Goal: Task Accomplishment & Management: Use online tool/utility

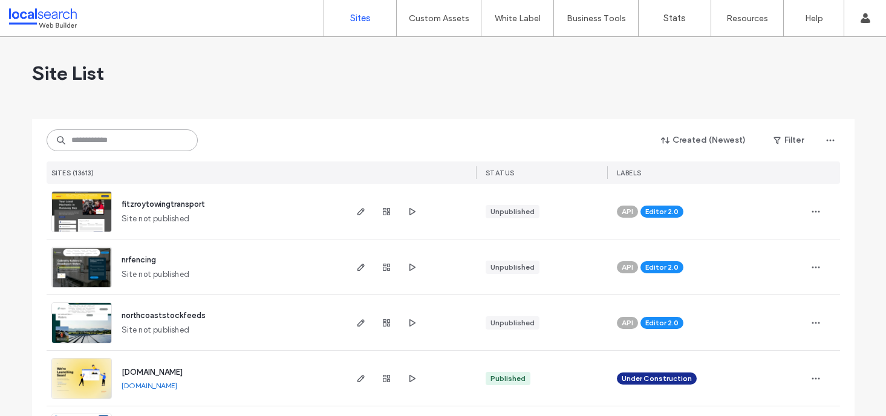
click at [107, 143] on input at bounding box center [122, 140] width 151 height 22
paste input "********"
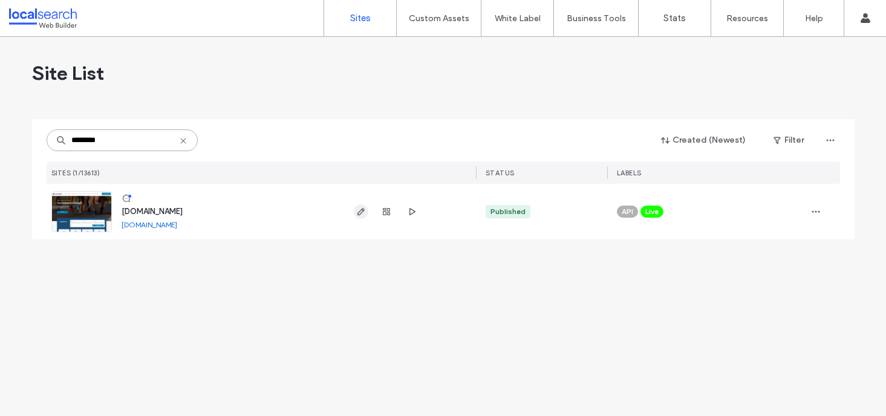
type input "********"
click at [360, 212] on icon "button" at bounding box center [361, 212] width 10 height 10
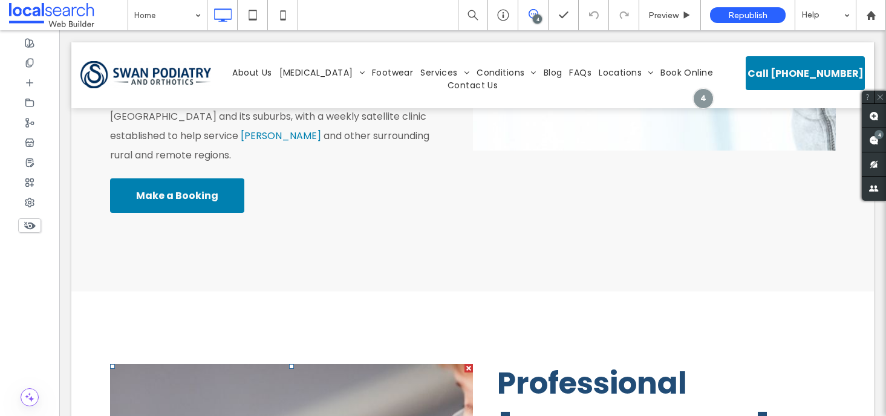
scroll to position [842, 0]
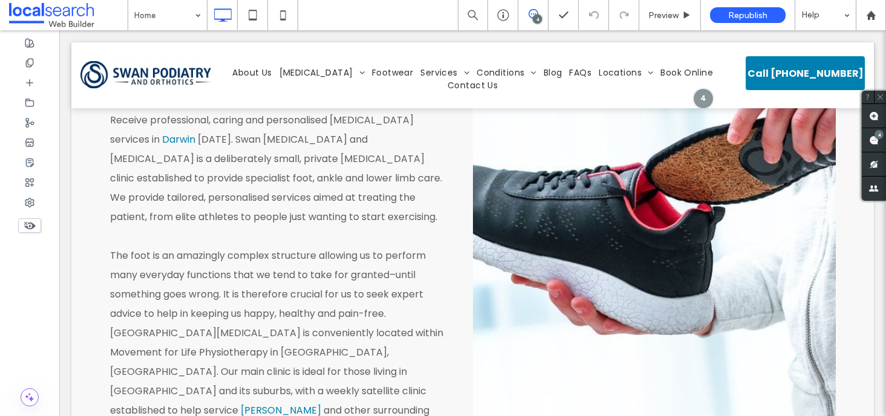
click at [605, 278] on link at bounding box center [654, 197] width 363 height 456
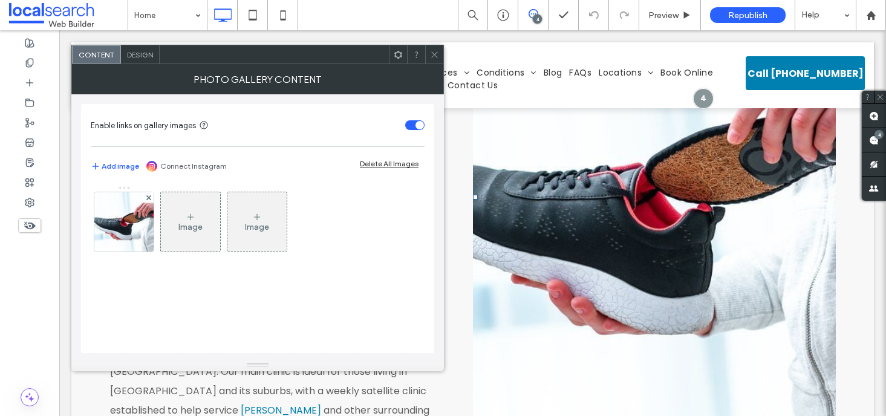
click at [203, 229] on div "Image" at bounding box center [190, 221] width 59 height 57
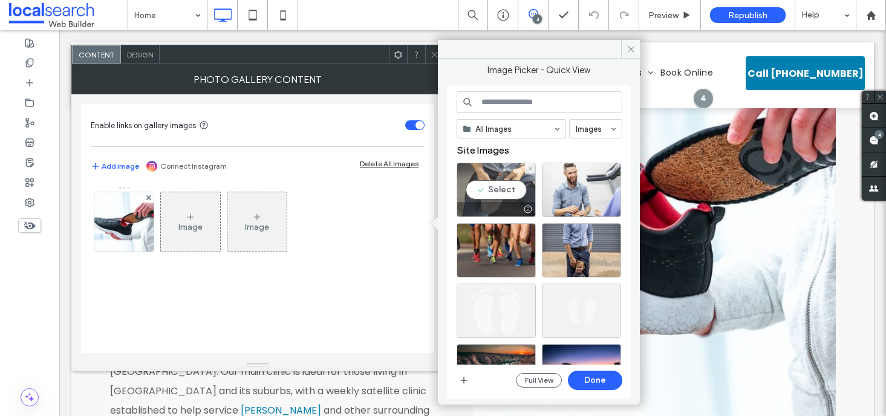
click at [493, 192] on div "Select" at bounding box center [495, 190] width 79 height 54
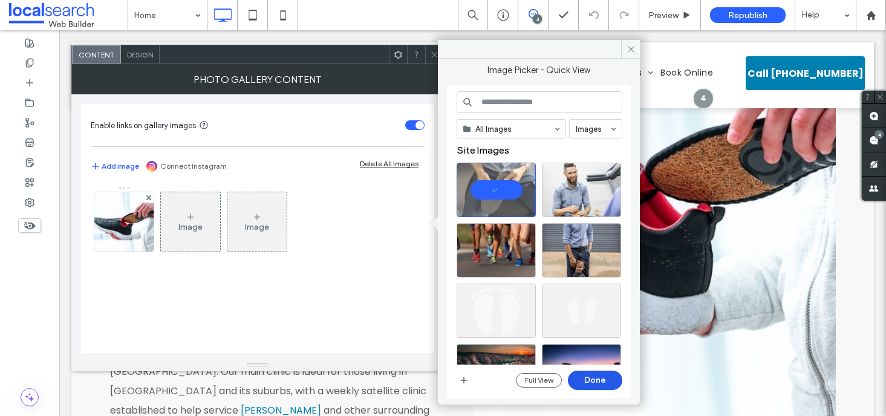
click at [605, 376] on button "Done" at bounding box center [595, 380] width 54 height 19
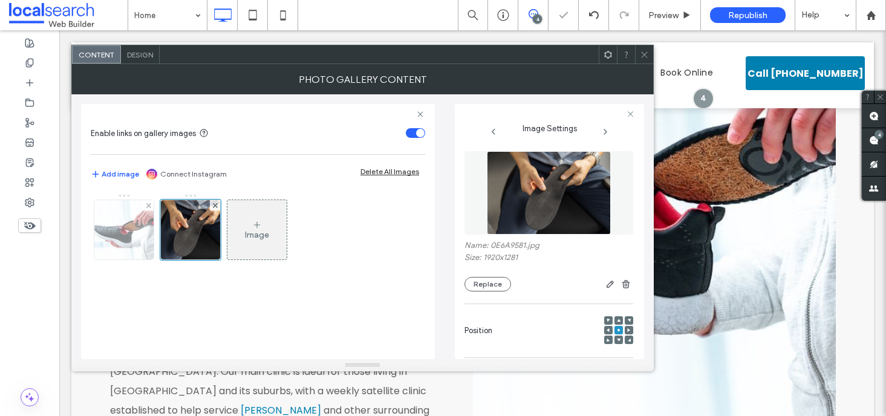
click at [144, 203] on div at bounding box center [148, 205] width 10 height 10
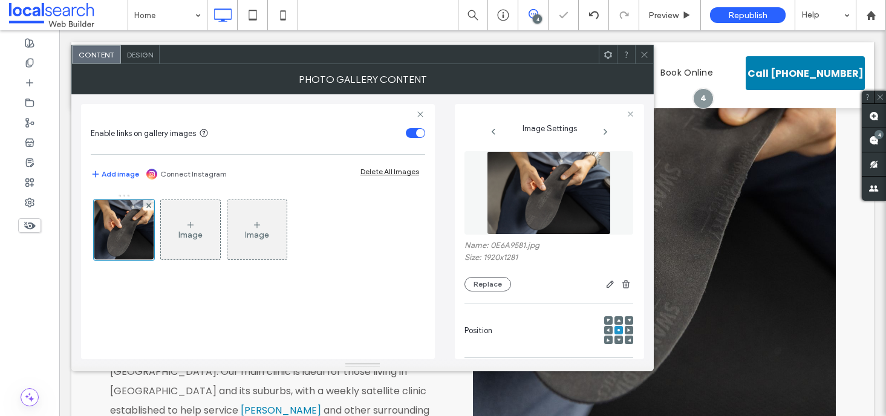
click at [641, 56] on icon at bounding box center [644, 54] width 9 height 9
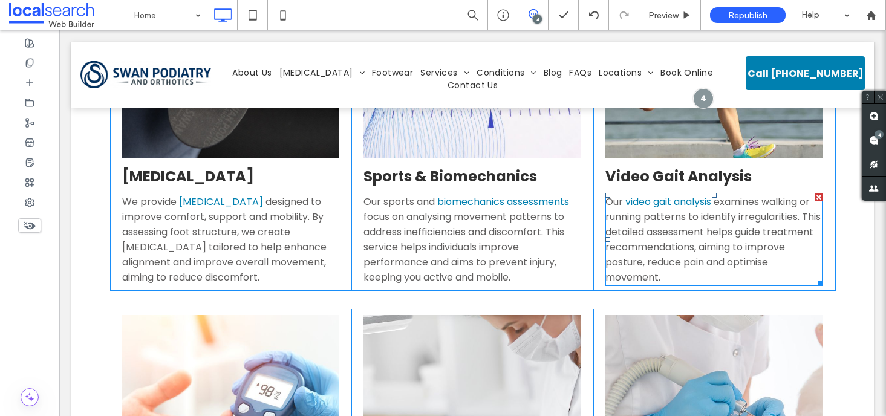
scroll to position [2617, 0]
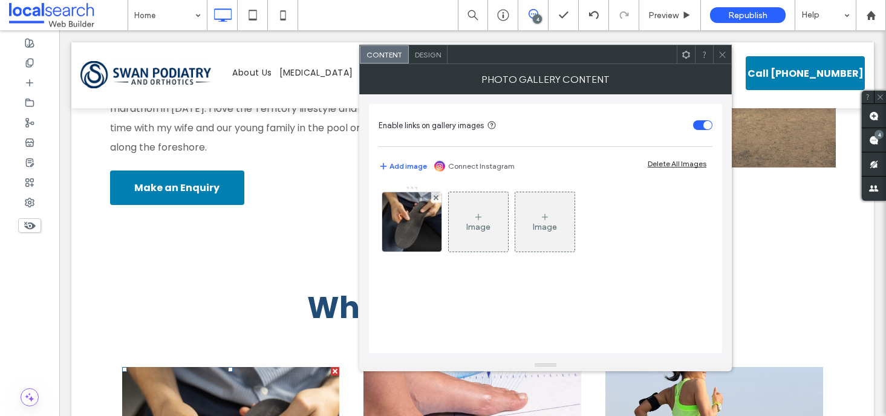
click at [475, 233] on div "Image" at bounding box center [478, 221] width 59 height 57
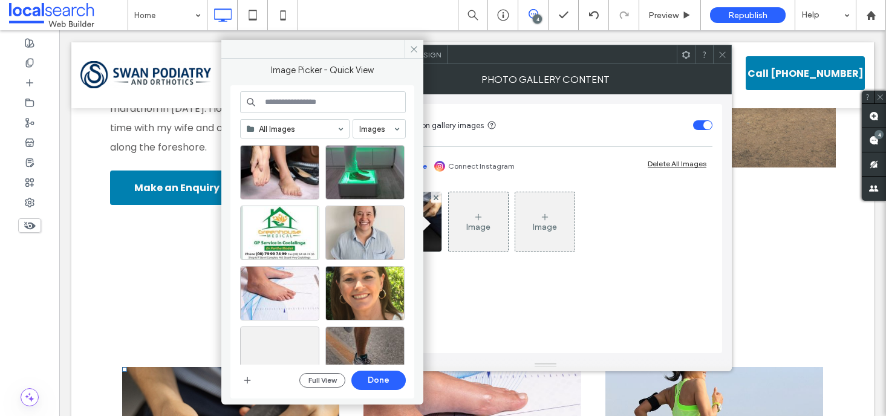
scroll to position [2911, 0]
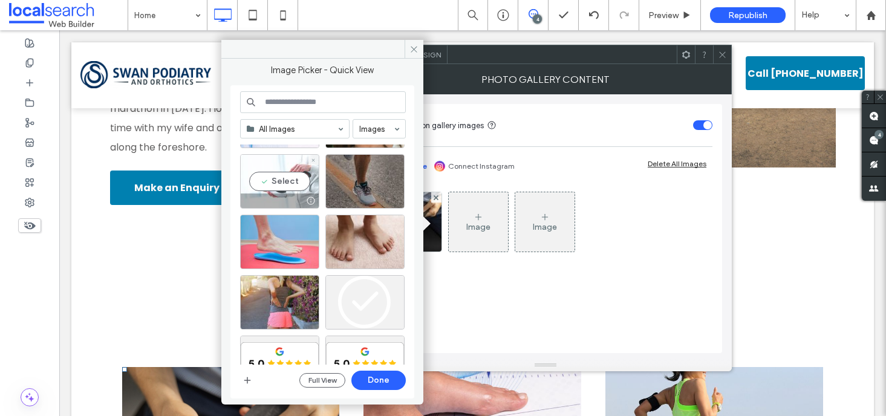
click at [278, 174] on div "Select" at bounding box center [279, 181] width 79 height 54
click at [383, 383] on button "Done" at bounding box center [378, 380] width 54 height 19
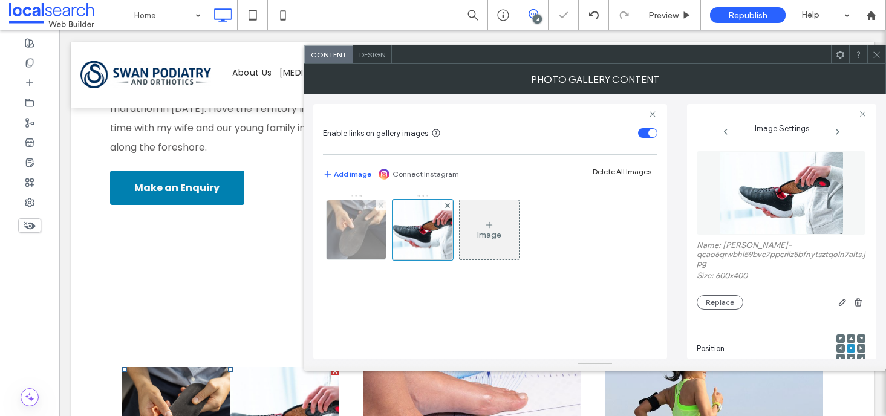
click at [380, 204] on icon at bounding box center [380, 205] width 5 height 5
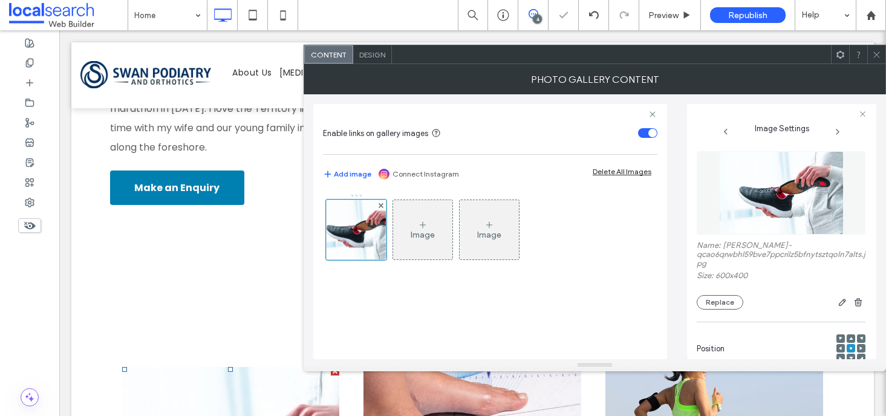
click at [874, 54] on icon at bounding box center [876, 54] width 9 height 9
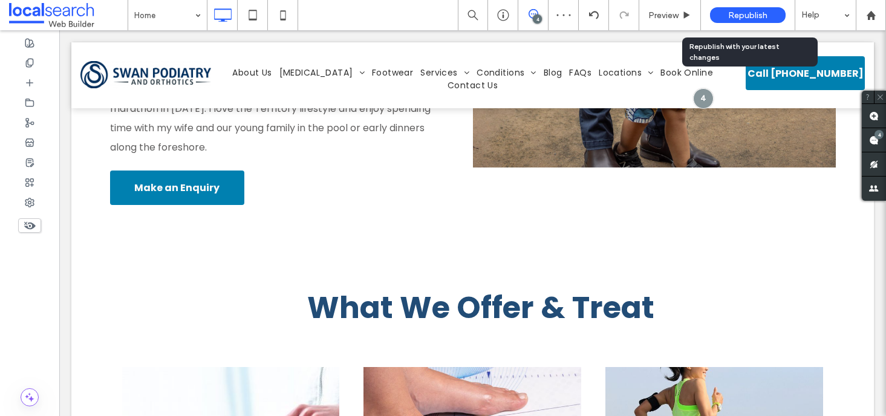
click at [730, 16] on span "Republish" at bounding box center [747, 15] width 39 height 10
